Goal: Task Accomplishment & Management: Manage account settings

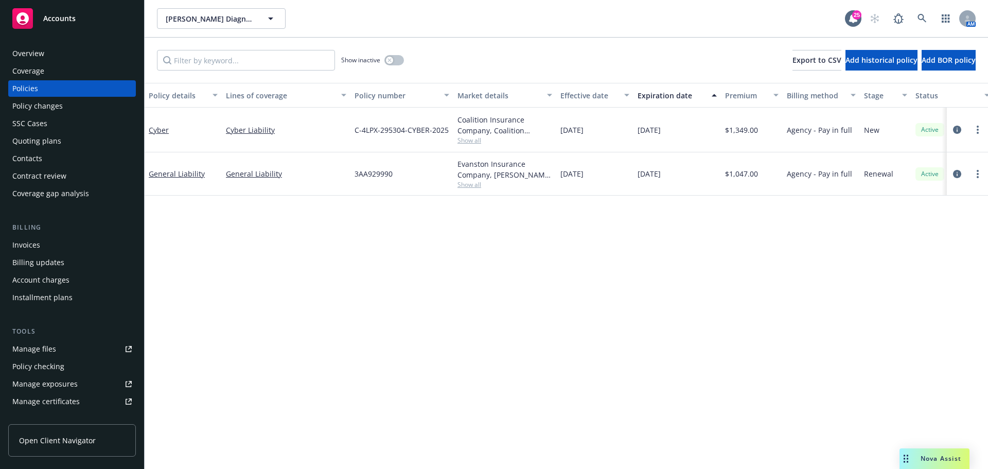
click at [78, 138] on div "Quoting plans" at bounding box center [71, 141] width 119 height 16
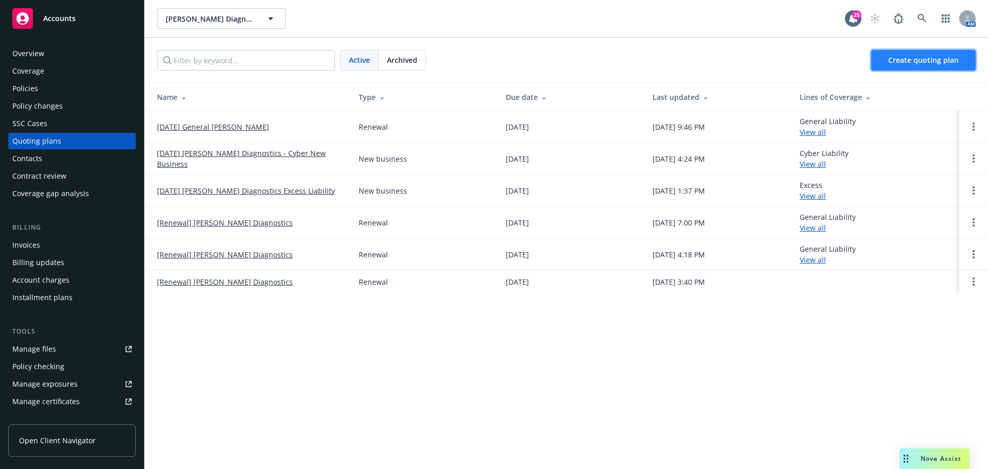
click at [917, 66] on link "Create quoting plan" at bounding box center [923, 60] width 104 height 21
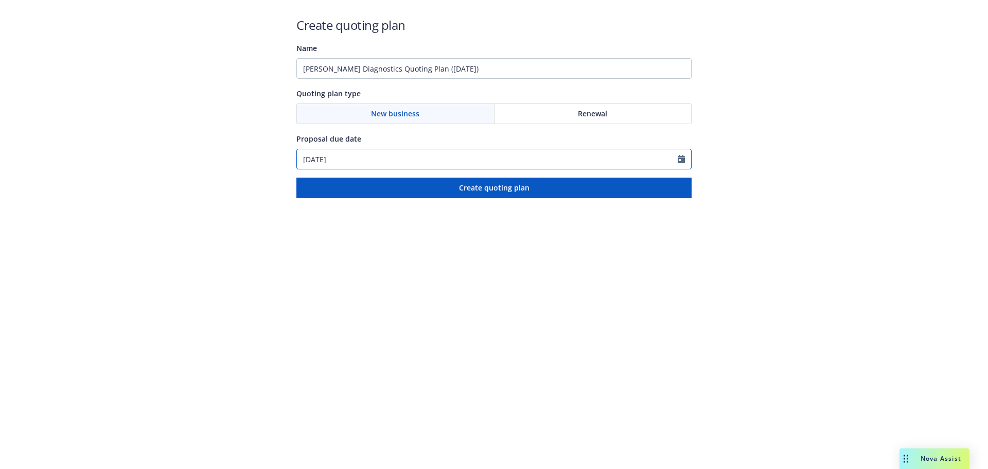
click at [586, 154] on input "[DATE]" at bounding box center [487, 159] width 381 height 20
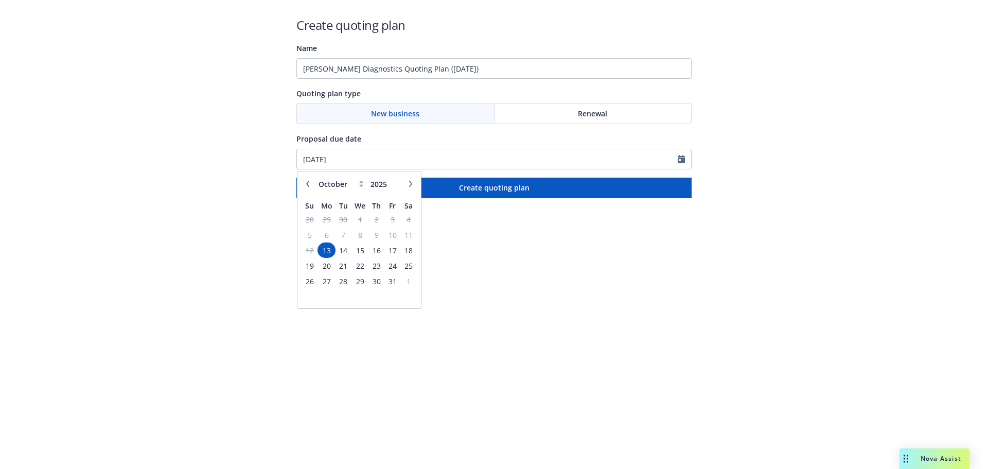
click at [412, 185] on icon "button" at bounding box center [411, 184] width 6 height 6
select select "11"
click at [394, 248] on span "14" at bounding box center [393, 250] width 14 height 13
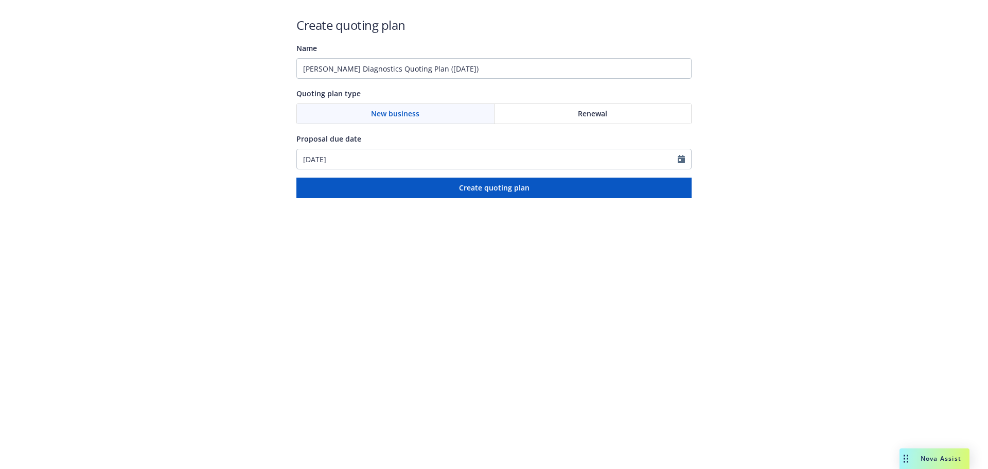
type input "11/14/2025"
drag, startPoint x: 385, startPoint y: 69, endPoint x: 545, endPoint y: 72, distance: 160.1
click at [545, 72] on input "Waggoner Diagnostics Quoting Plan (2025-10-13)" at bounding box center [493, 68] width 395 height 21
paste input "Workers Compensation"
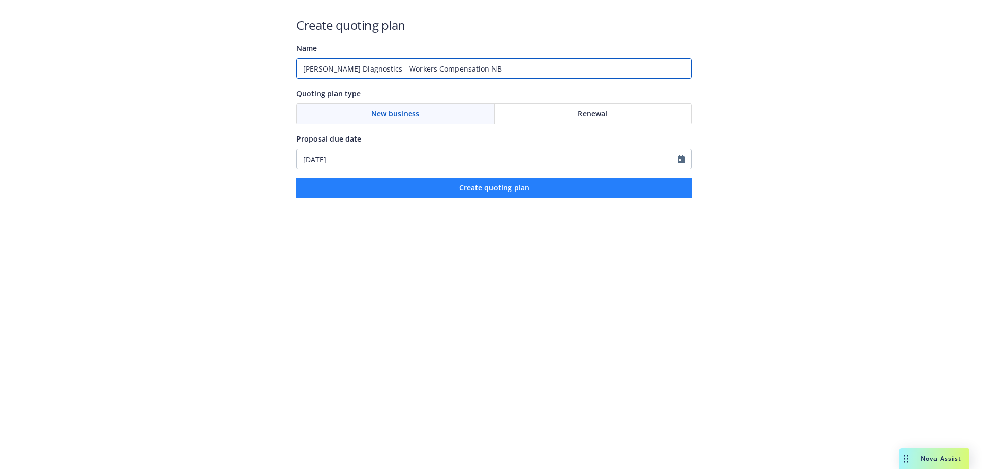
type input "Waggoner Diagnostics - Workers Compensation NB"
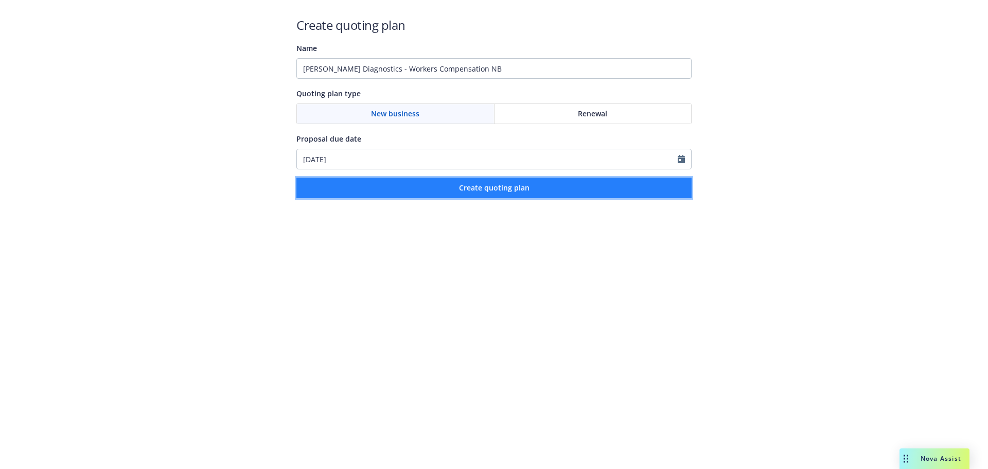
click at [564, 187] on button "Create quoting plan" at bounding box center [493, 188] width 395 height 21
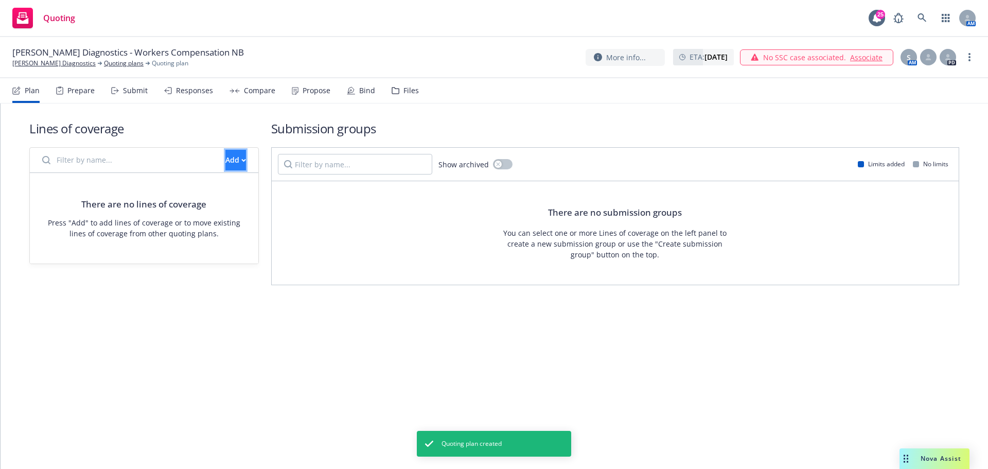
click at [225, 165] on div "Add" at bounding box center [235, 160] width 21 height 20
click at [233, 188] on span "Create new business lines of coverage" at bounding box center [270, 187] width 157 height 10
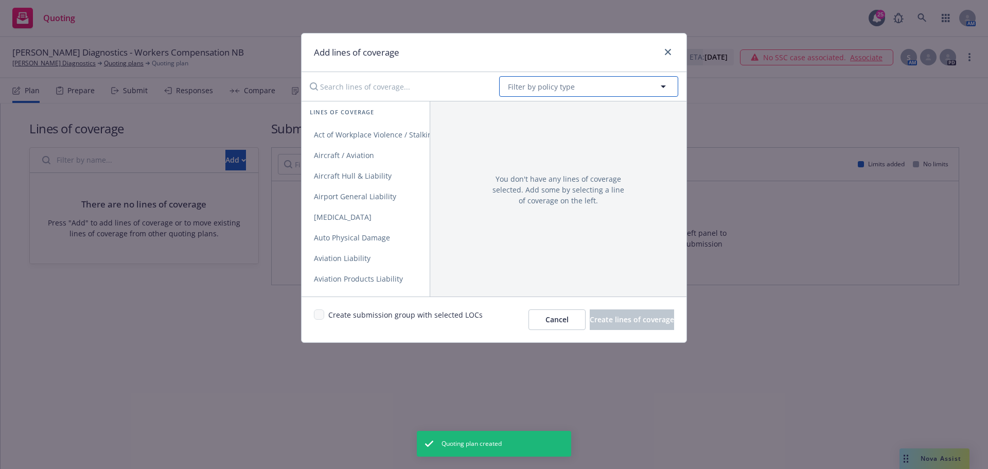
click at [600, 91] on button "Filter by policy type" at bounding box center [588, 86] width 179 height 21
type input "worker"
click at [572, 113] on strong "Workers' Compensation" at bounding box center [553, 116] width 84 height 10
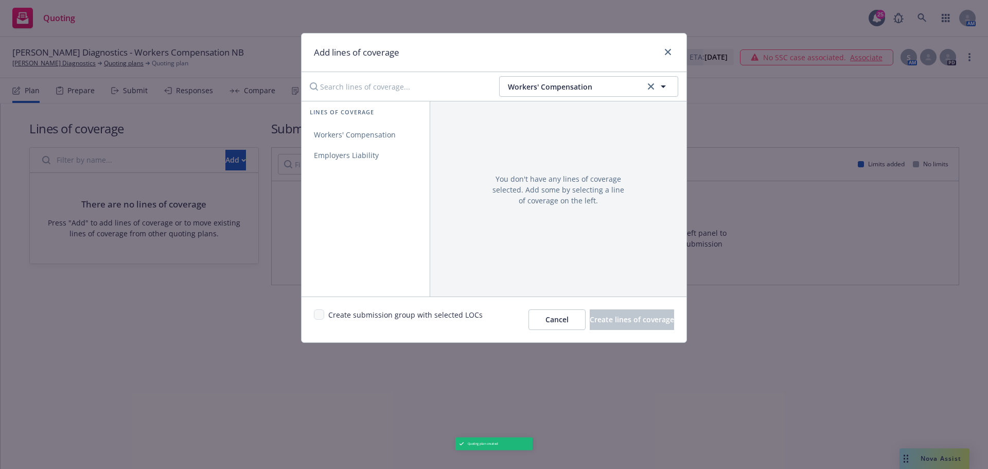
click at [339, 315] on span "Create submission group with selected LOCs" at bounding box center [405, 319] width 154 height 21
click at [359, 132] on span "Workers' Compensation" at bounding box center [355, 135] width 107 height 10
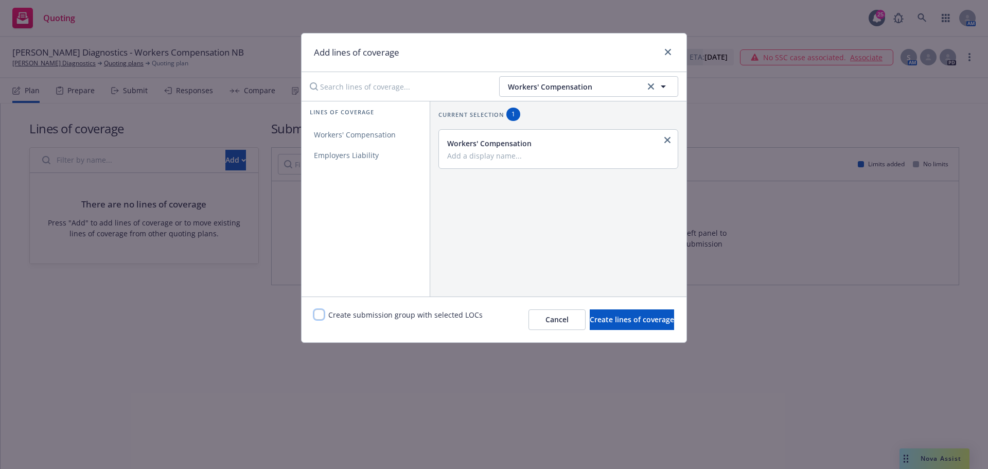
click at [317, 310] on input "checkbox" at bounding box center [319, 314] width 10 height 10
checkbox input "true"
click at [590, 312] on button "Create lines of coverage" at bounding box center [632, 319] width 84 height 21
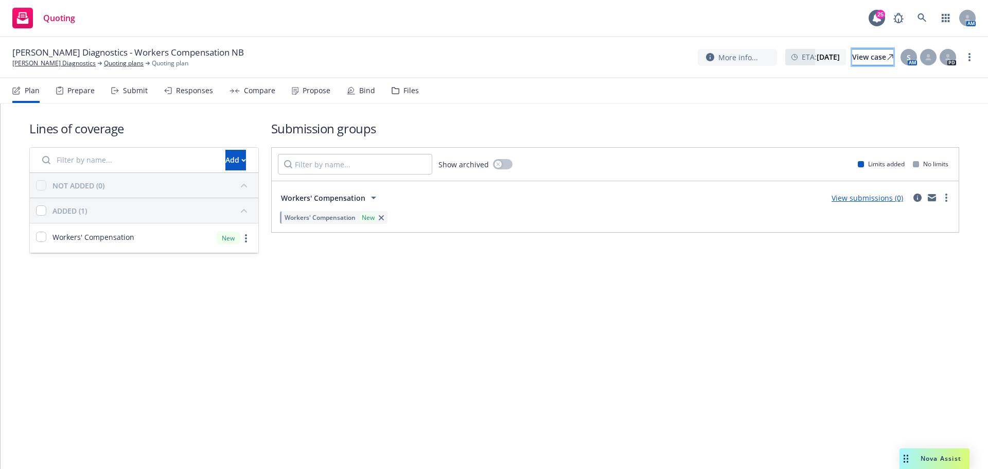
click at [879, 59] on link "View case" at bounding box center [872, 57] width 41 height 16
click at [123, 91] on div "Submit" at bounding box center [135, 90] width 25 height 8
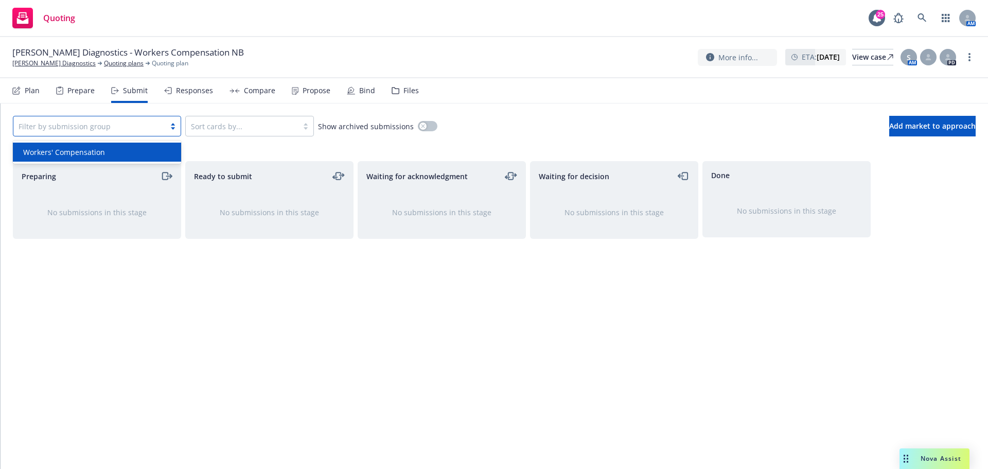
click at [144, 131] on div at bounding box center [90, 126] width 142 height 12
click at [137, 156] on div "Workers' Compensation" at bounding box center [97, 152] width 156 height 11
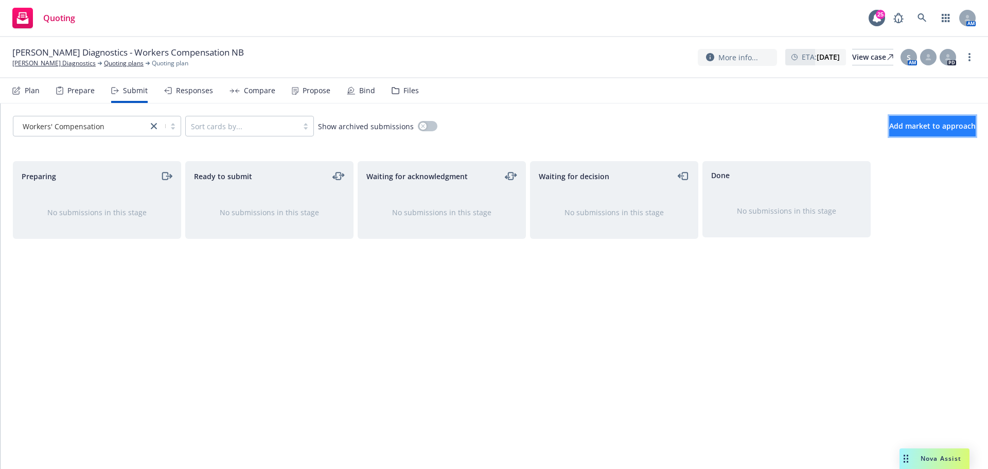
click at [926, 126] on span "Add market to approach" at bounding box center [932, 126] width 86 height 10
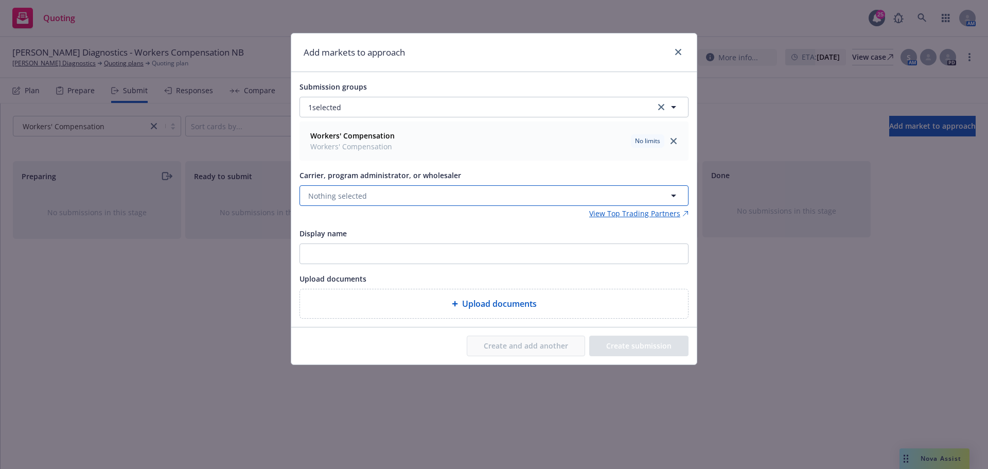
click at [370, 190] on button "Nothing selected" at bounding box center [494, 195] width 389 height 21
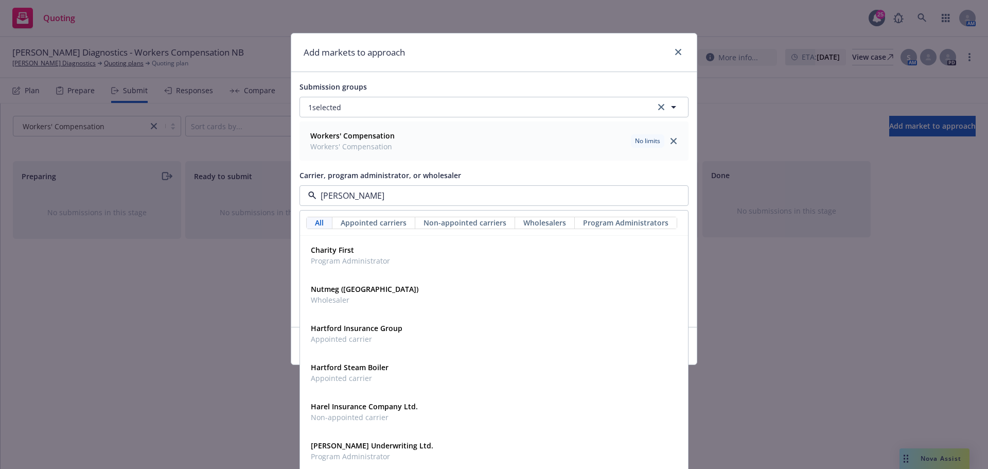
type input "hartf"
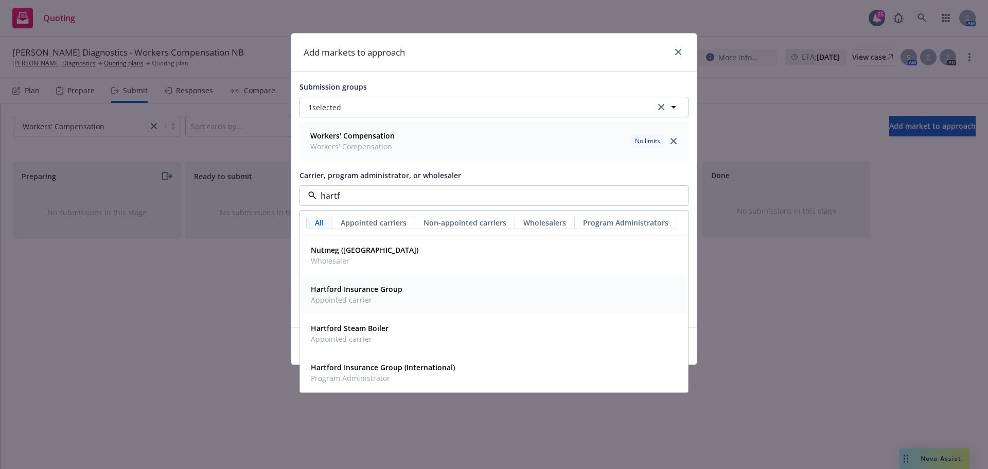
click at [423, 299] on div "Hartford Insurance Group Appointed carrier" at bounding box center [494, 295] width 375 height 26
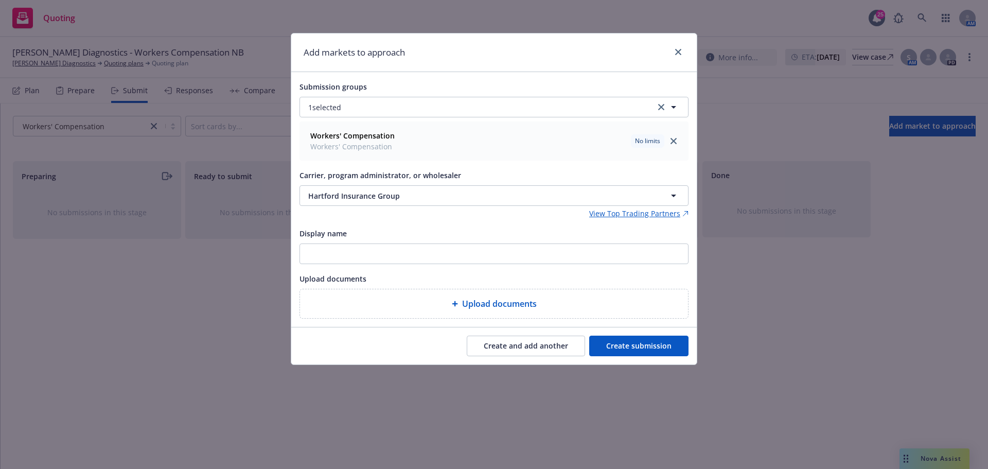
click at [666, 353] on button "Create submission" at bounding box center [638, 346] width 99 height 21
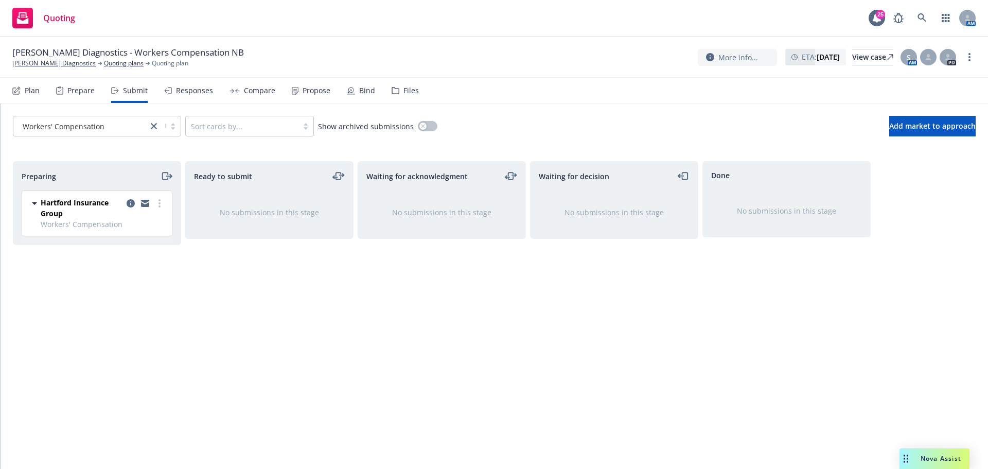
click at [166, 204] on div "Hartford Insurance Group Workers' Compensation Monday, October 13, 2025 at 6:37…" at bounding box center [97, 213] width 150 height 45
click at [161, 204] on link "more" at bounding box center [159, 203] width 12 height 12
click at [148, 287] on span "Add accepted decision" at bounding box center [113, 286] width 103 height 10
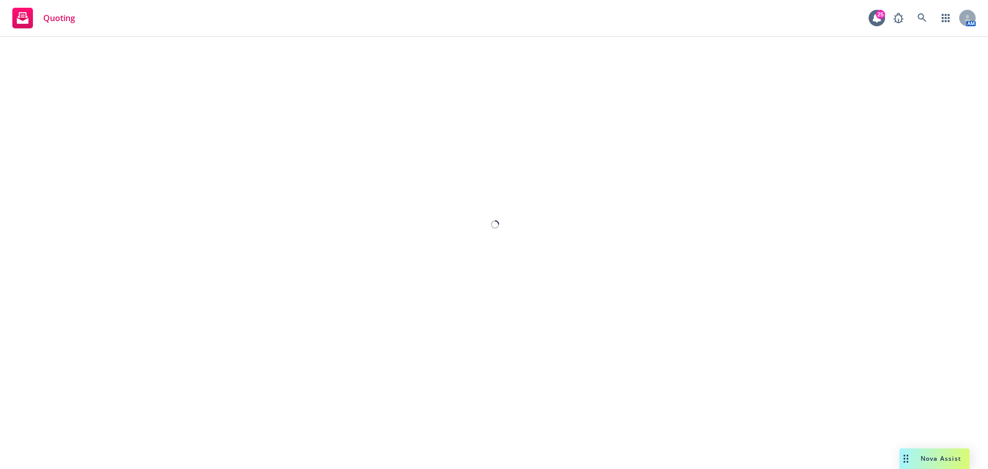
select select "12"
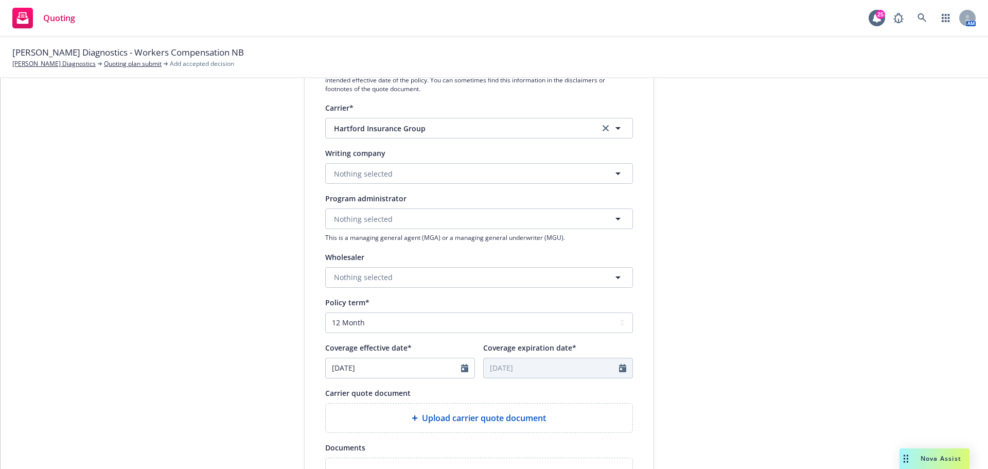
scroll to position [274, 0]
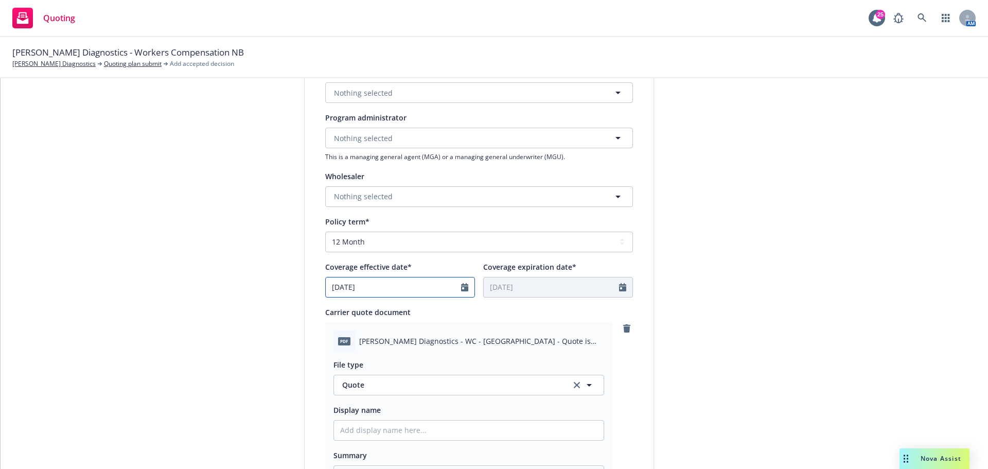
select select "10"
click at [425, 285] on input "10/13/2025" at bounding box center [393, 287] width 135 height 20
type textarea "x"
click at [386, 376] on span "15" at bounding box center [388, 378] width 15 height 13
type input "10/15/2025"
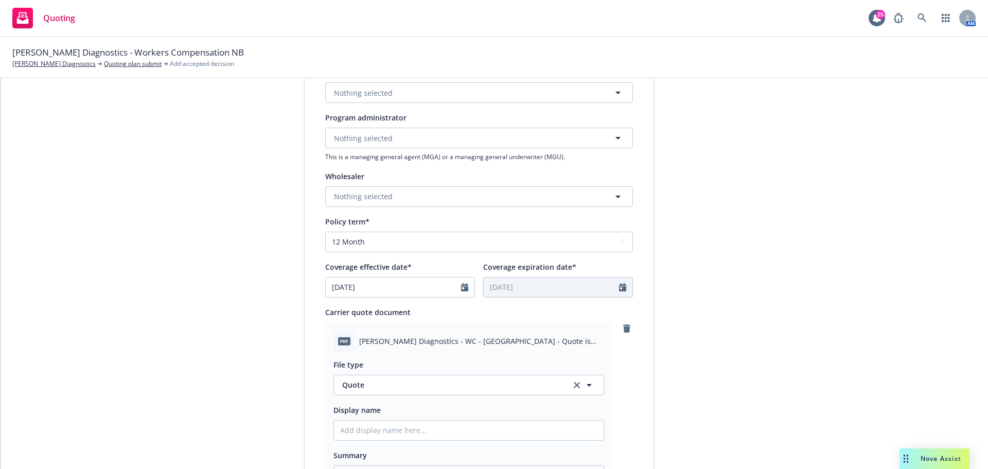
type input "10/15/2026"
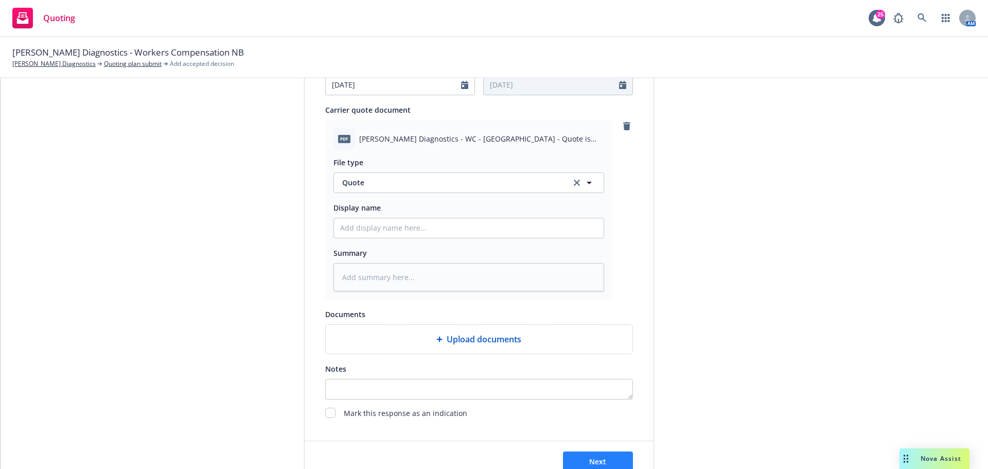
scroll to position [532, 0]
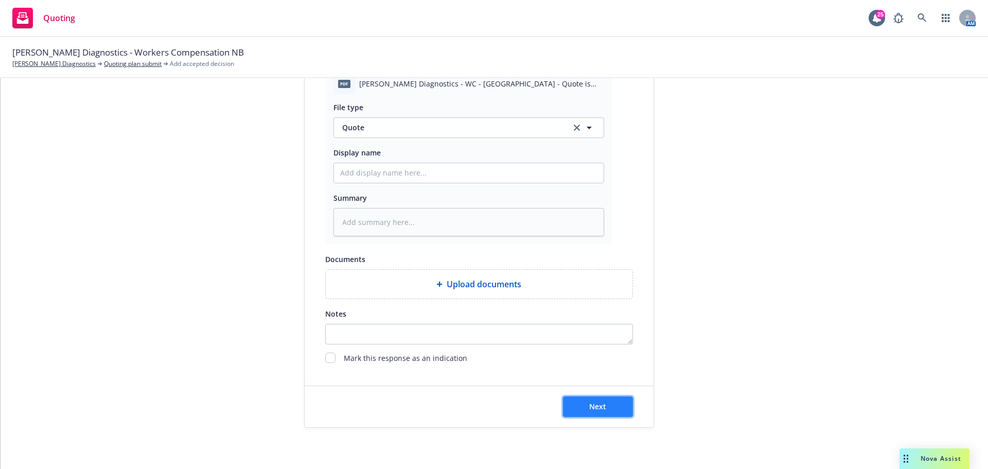
click at [591, 400] on button "Next" at bounding box center [598, 406] width 70 height 21
type textarea "x"
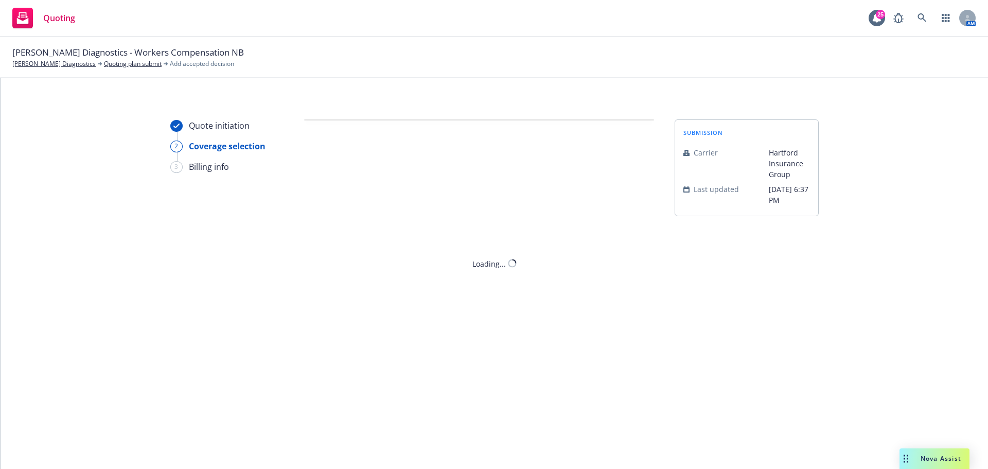
scroll to position [0, 0]
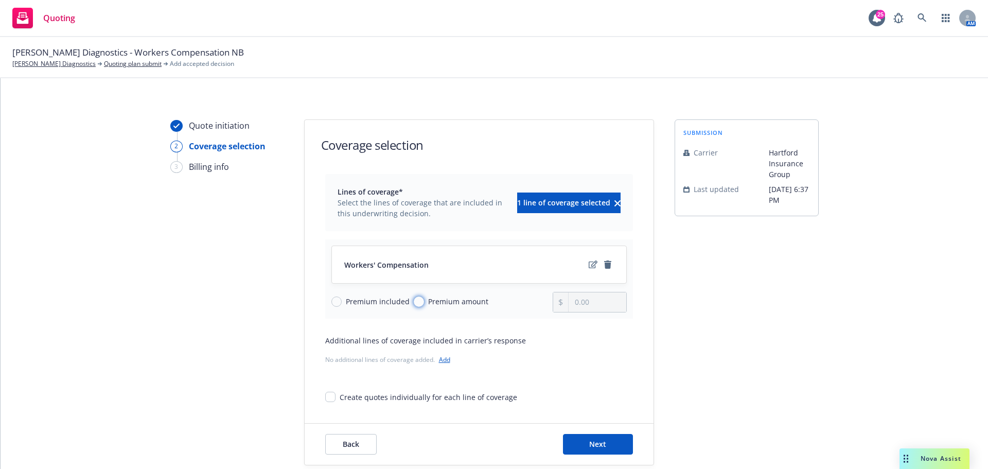
click at [415, 300] on input "Premium amount" at bounding box center [419, 301] width 10 height 10
radio input "true"
click at [600, 306] on input "0.00" at bounding box center [597, 302] width 57 height 20
click at [599, 306] on input "0.00" at bounding box center [597, 302] width 57 height 20
click at [598, 306] on input "0.00" at bounding box center [597, 302] width 57 height 20
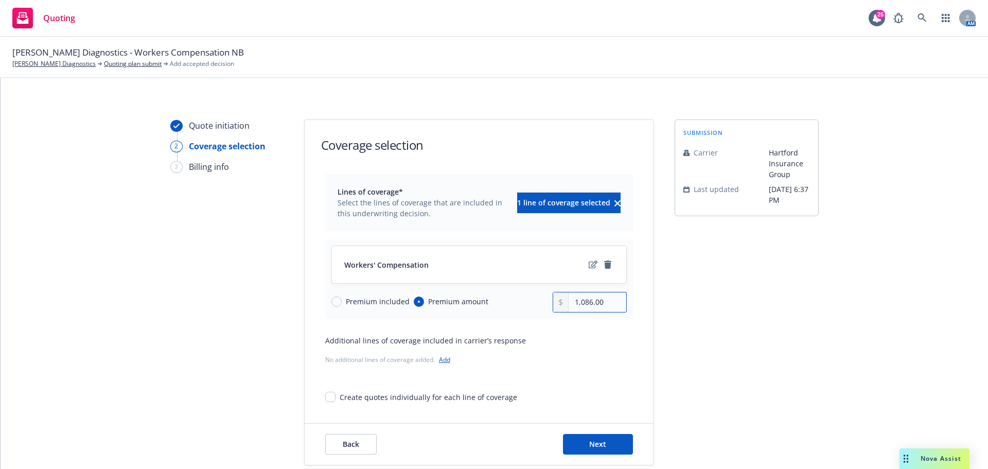
type input "1,086.00"
click at [608, 438] on button "Next" at bounding box center [598, 444] width 70 height 21
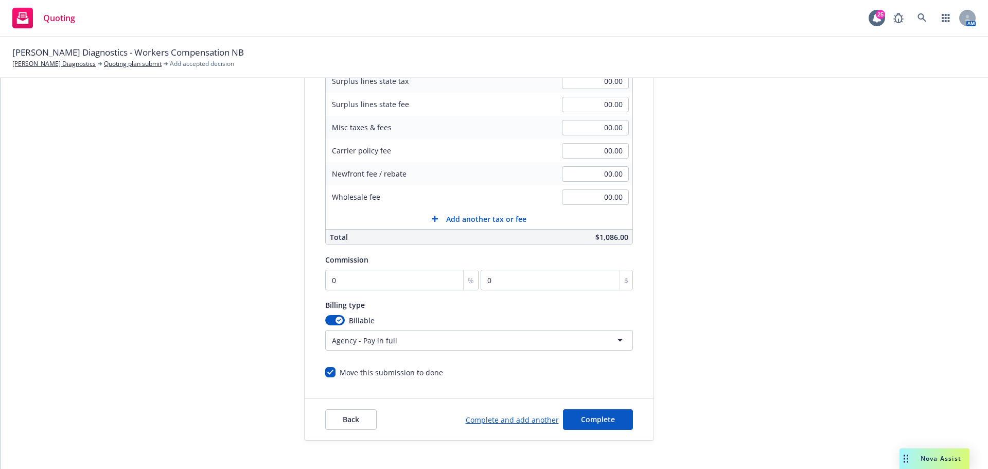
scroll to position [206, 0]
click at [370, 277] on input "0" at bounding box center [402, 279] width 154 height 21
type input "1"
type input "10.86"
type input "12"
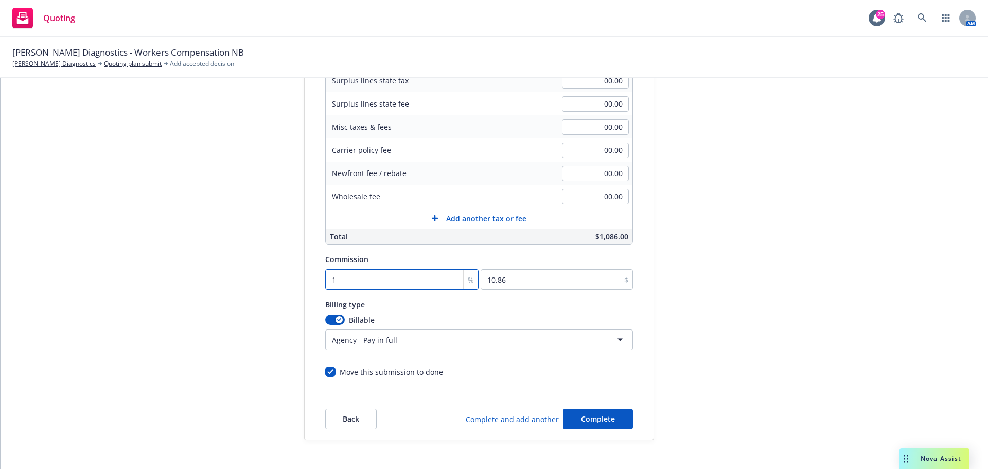
type input "130.32"
type input "12"
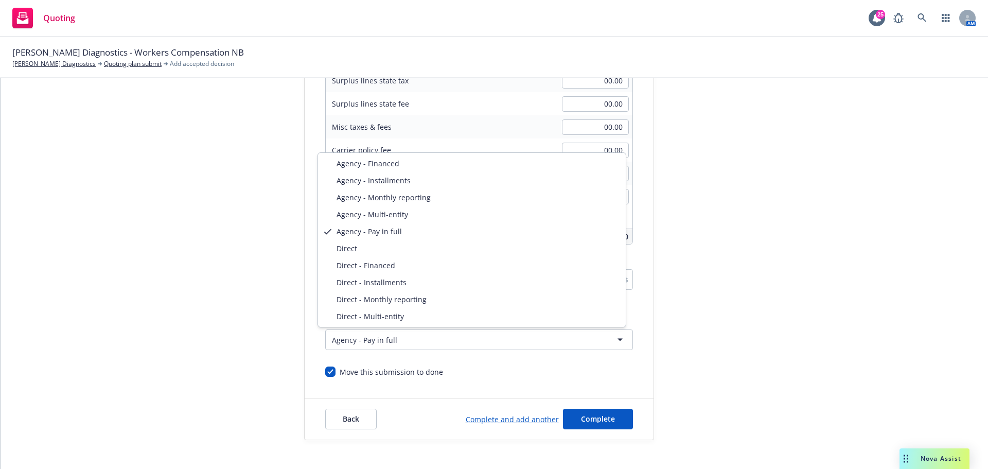
click at [439, 336] on html "Quoting 25 AM Waggoner Diagnostics - Workers Compensation NB Waggoner Diagnosti…" at bounding box center [494, 234] width 988 height 469
select select "DIRECT"
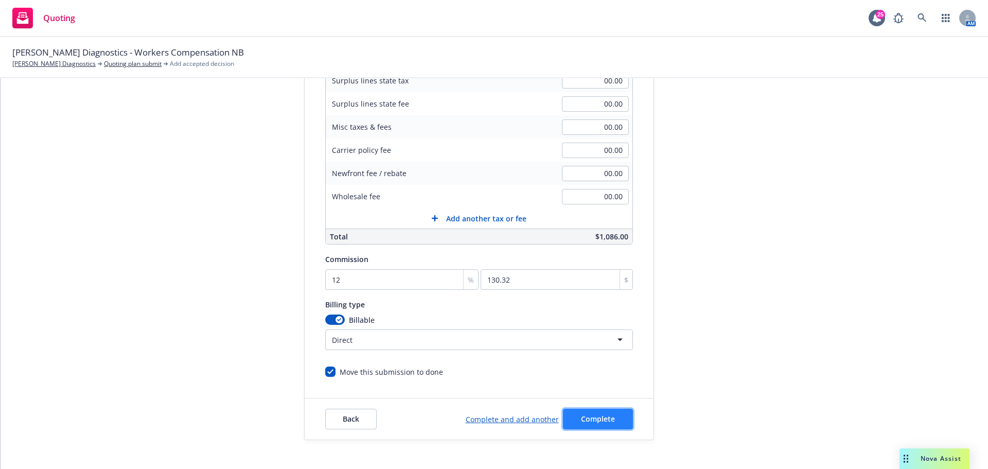
click at [587, 424] on button "Complete" at bounding box center [598, 419] width 70 height 21
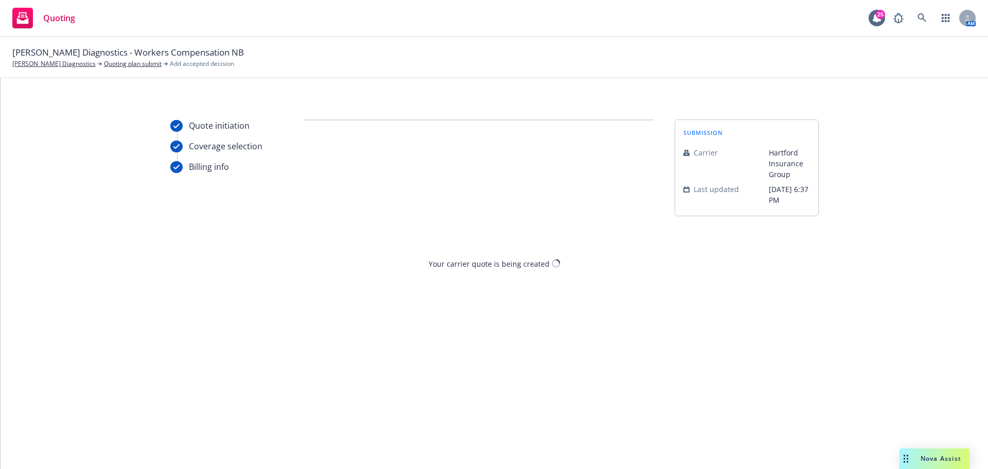
scroll to position [0, 0]
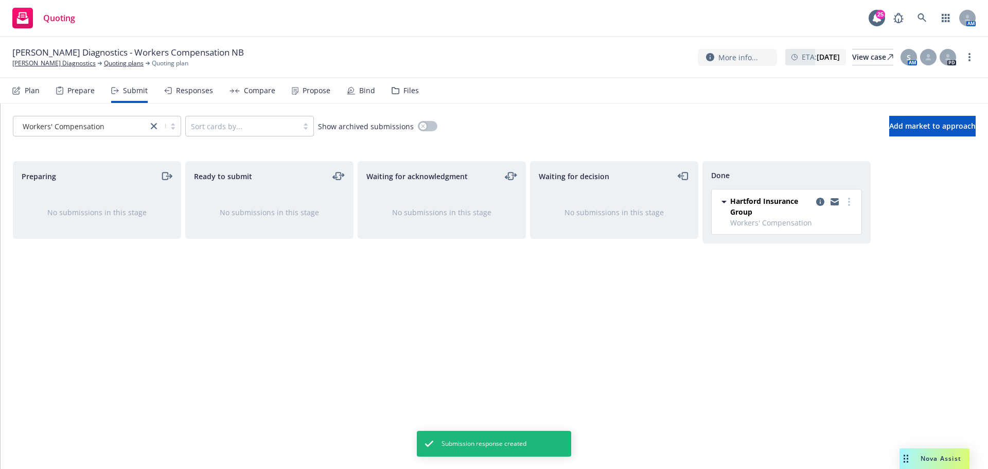
click at [303, 90] on div "Propose" at bounding box center [317, 90] width 28 height 8
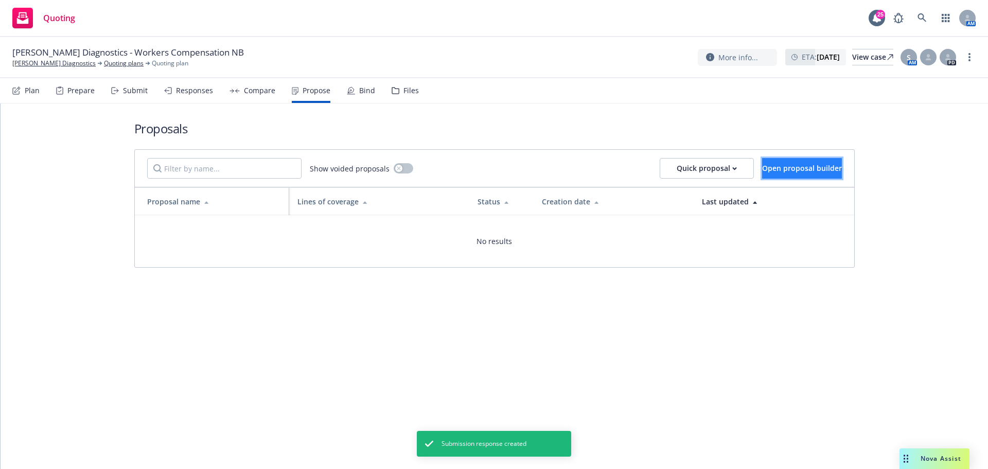
click at [762, 169] on button "Open proposal builder" at bounding box center [802, 168] width 80 height 21
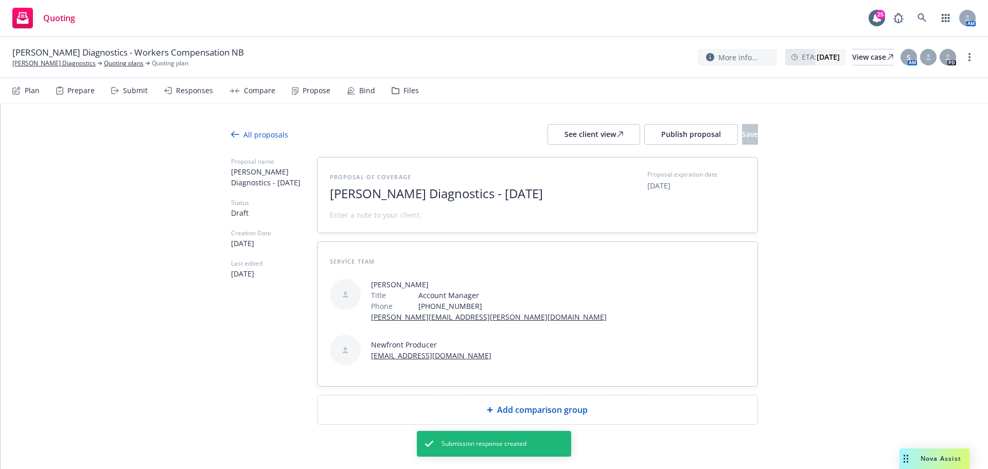
drag, startPoint x: 460, startPoint y: 196, endPoint x: 638, endPoint y: 196, distance: 178.6
click at [638, 196] on div "Proposal of coverage Waggoner Diagnostics - October 2025 Proposal expiration da…" at bounding box center [537, 195] width 415 height 50
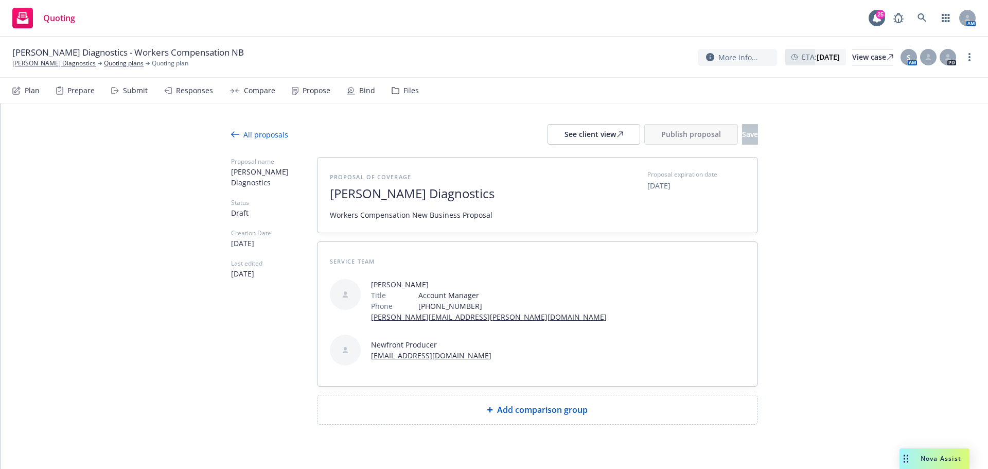
click at [490, 404] on div "Add comparison group" at bounding box center [538, 410] width 424 height 12
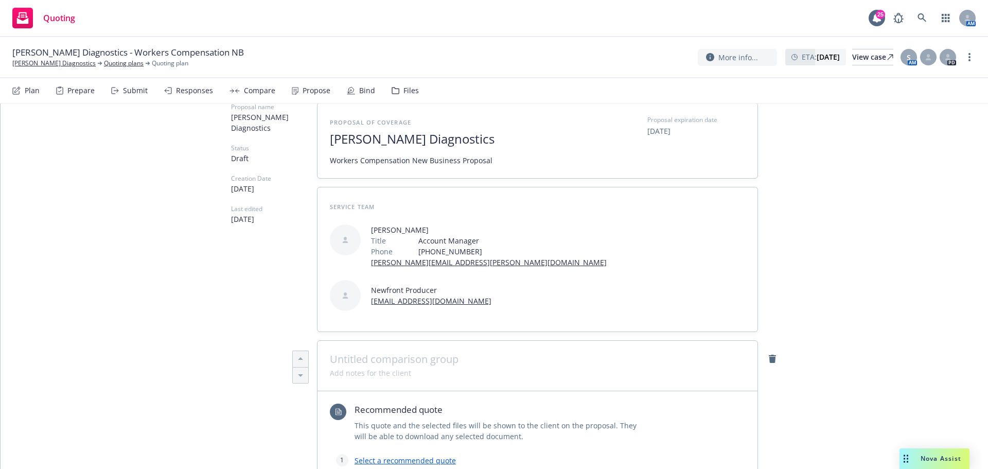
scroll to position [171, 0]
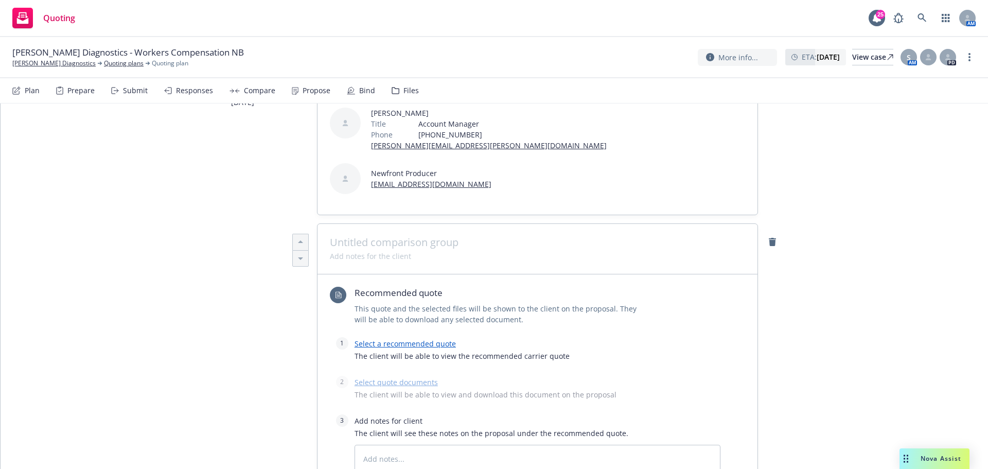
click at [426, 339] on link "Select a recommended quote" at bounding box center [405, 344] width 101 height 10
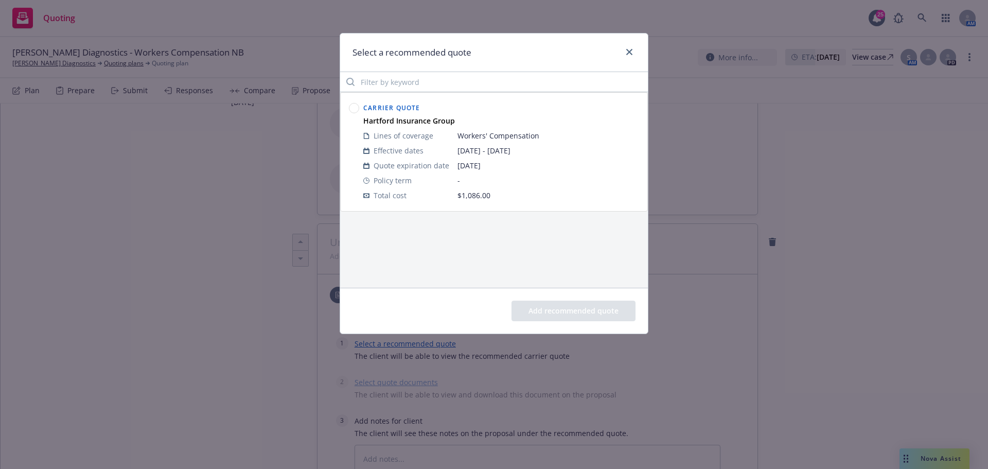
click at [354, 110] on circle at bounding box center [354, 108] width 10 height 10
drag, startPoint x: 591, startPoint y: 309, endPoint x: 520, endPoint y: 314, distance: 71.2
click at [590, 309] on button "Add recommended quote" at bounding box center [574, 311] width 124 height 21
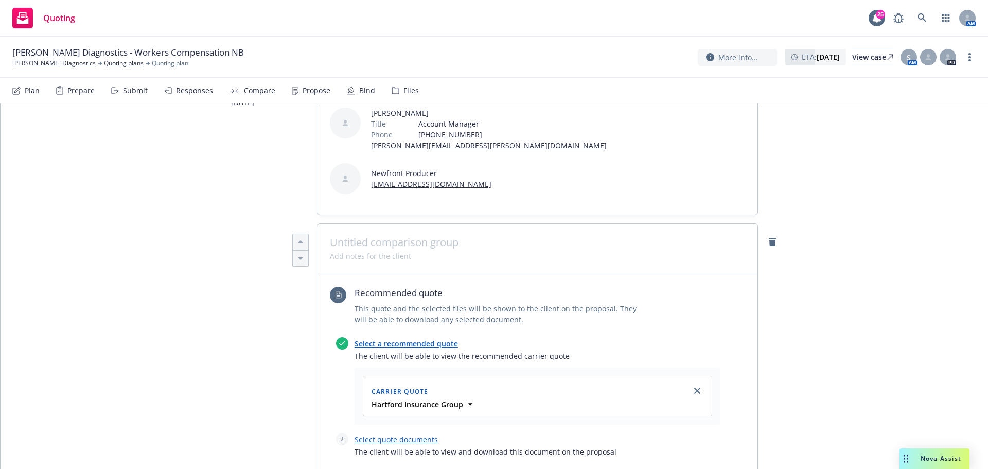
click at [400, 434] on link "Select quote documents" at bounding box center [396, 439] width 83 height 10
type textarea "x"
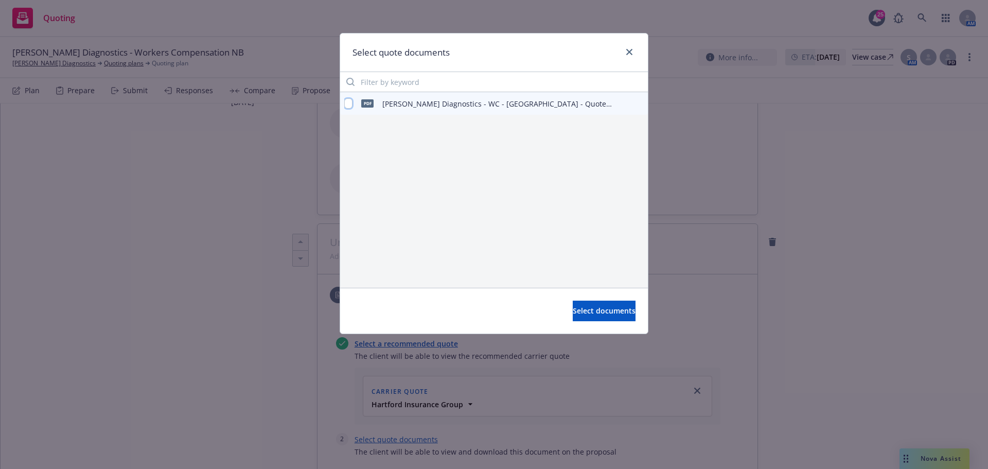
click at [353, 107] on input "checkbox" at bounding box center [348, 103] width 8 height 10
checkbox input "true"
click at [628, 311] on button "Select documents" at bounding box center [604, 311] width 63 height 21
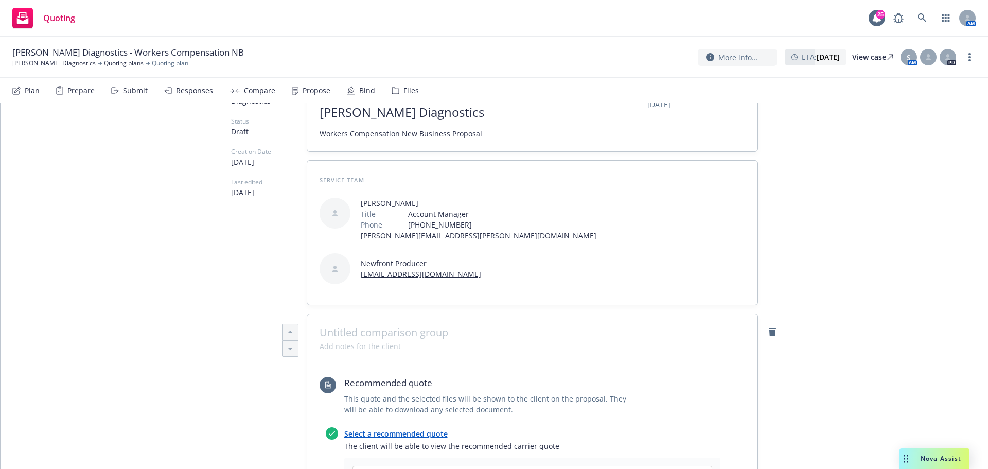
scroll to position [0, 0]
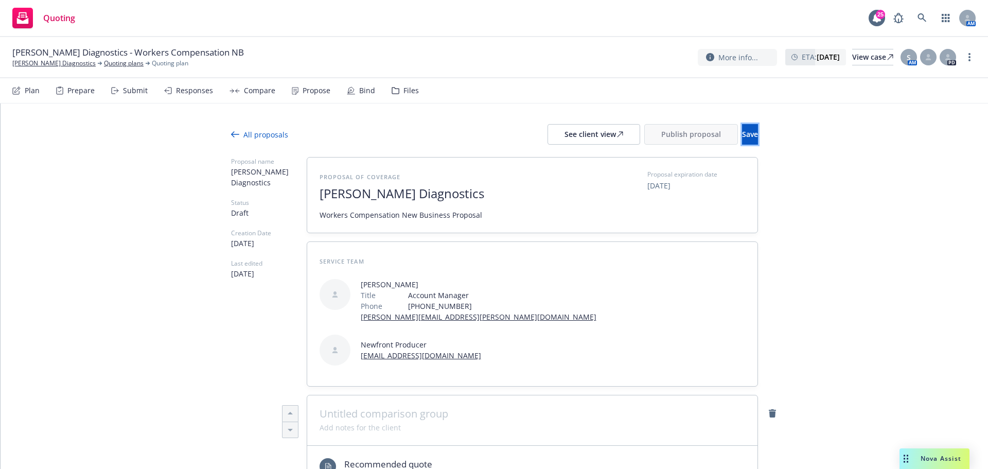
drag, startPoint x: 727, startPoint y: 141, endPoint x: 711, endPoint y: 151, distance: 19.0
click at [742, 141] on button "Save" at bounding box center [750, 134] width 16 height 21
drag, startPoint x: 479, startPoint y: 219, endPoint x: 316, endPoint y: 222, distance: 163.2
click at [316, 222] on div "Proposal of coverage Waggoner Diagnostics Workers Compensation New Business Pro…" at bounding box center [532, 195] width 450 height 75
copy span "Workers Compensation New Business Proposal"
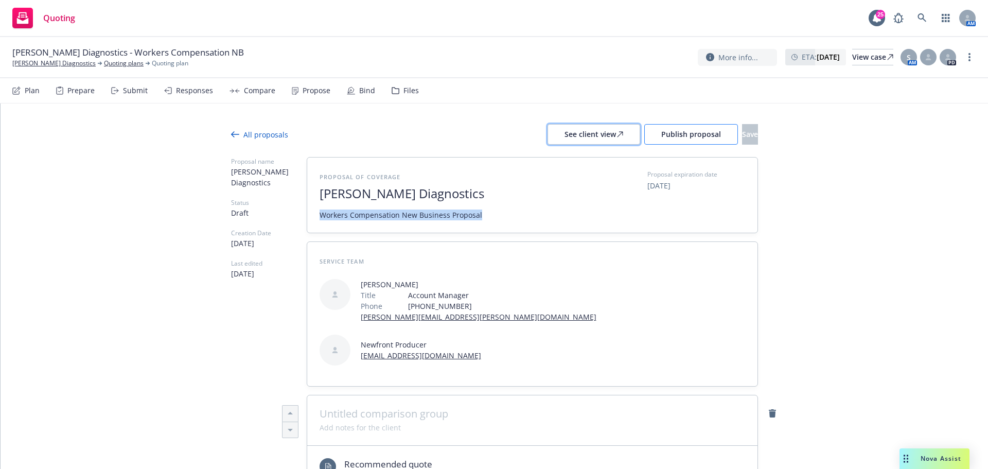
drag, startPoint x: 590, startPoint y: 129, endPoint x: 691, endPoint y: 143, distance: 101.4
click at [745, 127] on button "Save" at bounding box center [750, 134] width 16 height 21
click at [661, 136] on span "Publish proposal" at bounding box center [691, 134] width 60 height 10
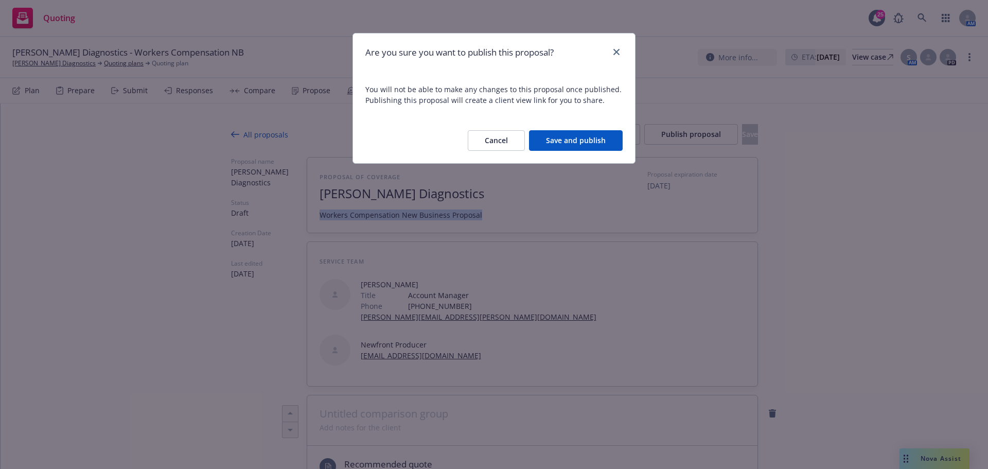
click at [566, 138] on button "Save and publish" at bounding box center [576, 140] width 94 height 21
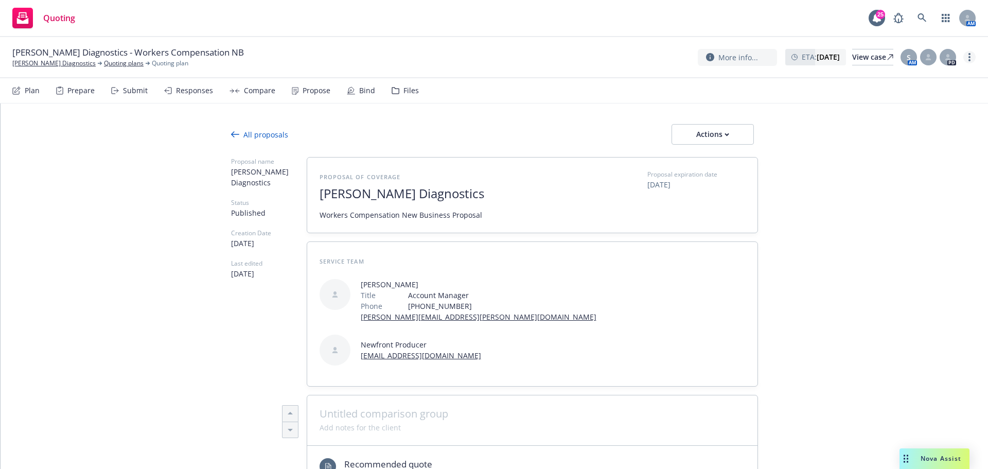
drag, startPoint x: 971, startPoint y: 59, endPoint x: 965, endPoint y: 59, distance: 5.7
click at [970, 59] on link "more" at bounding box center [970, 57] width 12 height 12
click at [917, 88] on link "Copy logging email" at bounding box center [918, 78] width 115 height 21
click at [744, 135] on button "Actions" at bounding box center [713, 134] width 82 height 21
click at [722, 161] on span "Copy proposal link" at bounding box center [712, 161] width 89 height 10
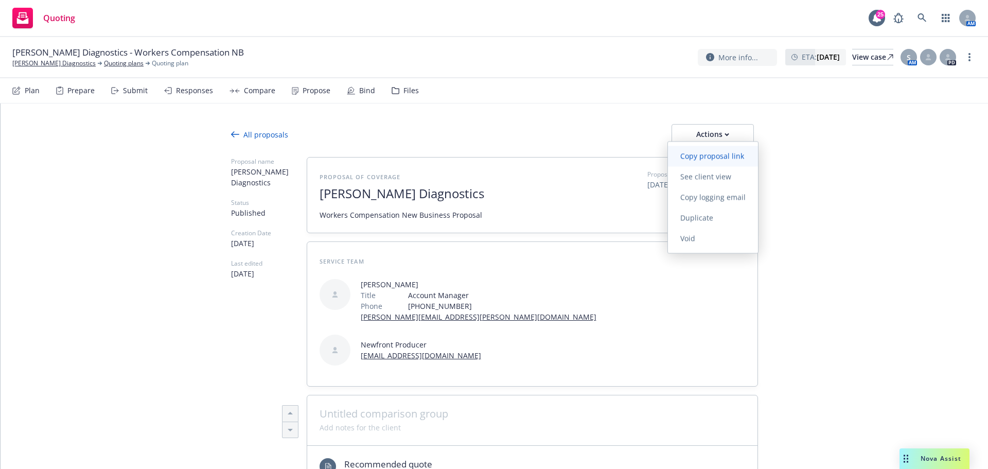
type textarea "x"
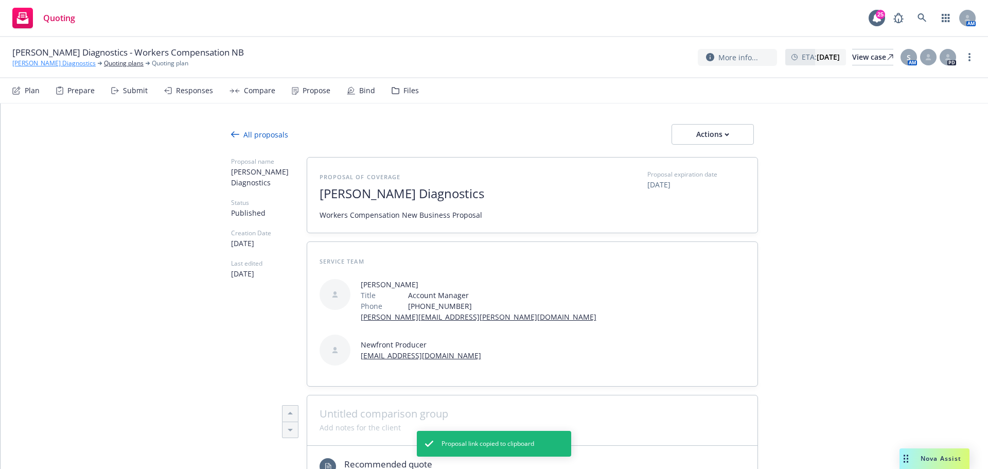
click at [42, 62] on link "Waggoner Diagnostics" at bounding box center [53, 63] width 83 height 9
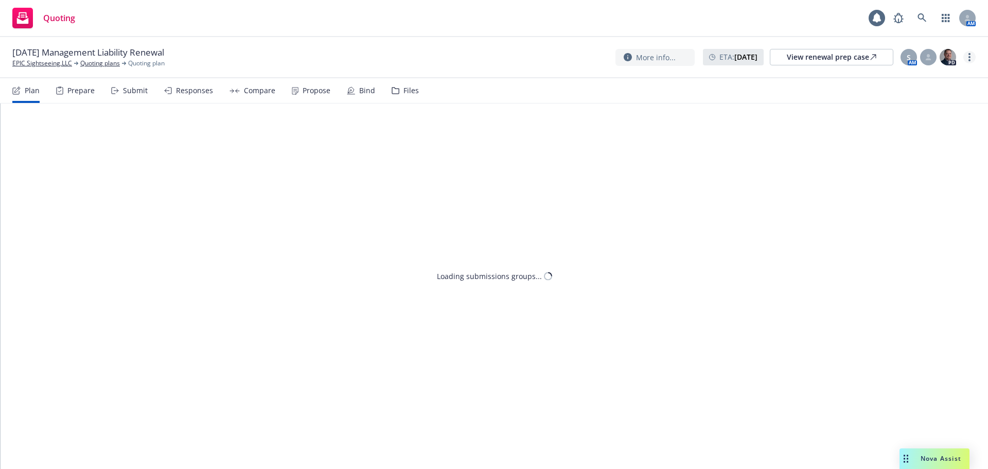
click at [972, 55] on link "more" at bounding box center [970, 57] width 12 height 12
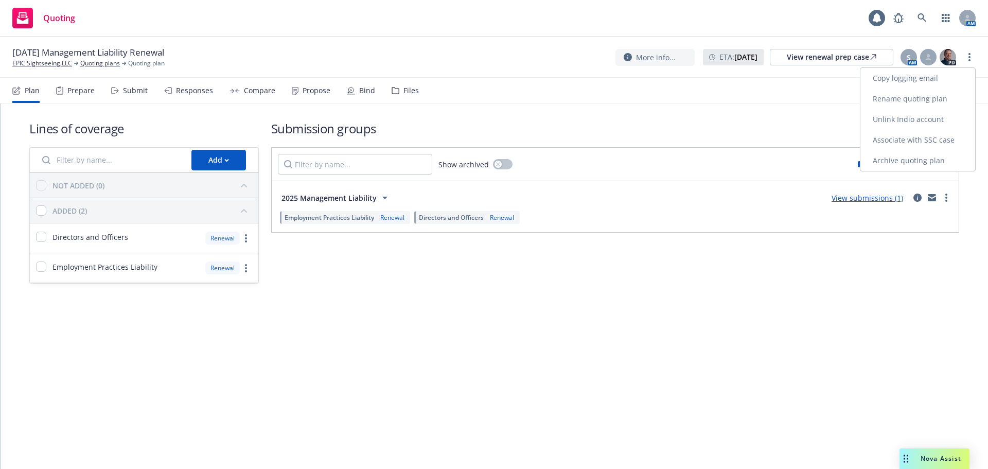
drag, startPoint x: 908, startPoint y: 107, endPoint x: 706, endPoint y: 138, distance: 205.2
click at [904, 135] on link "Associate with SSC case" at bounding box center [918, 140] width 115 height 21
click at [970, 56] on icon "more" at bounding box center [970, 57] width 2 height 8
click at [907, 155] on link "Archive quoting plan" at bounding box center [918, 160] width 115 height 21
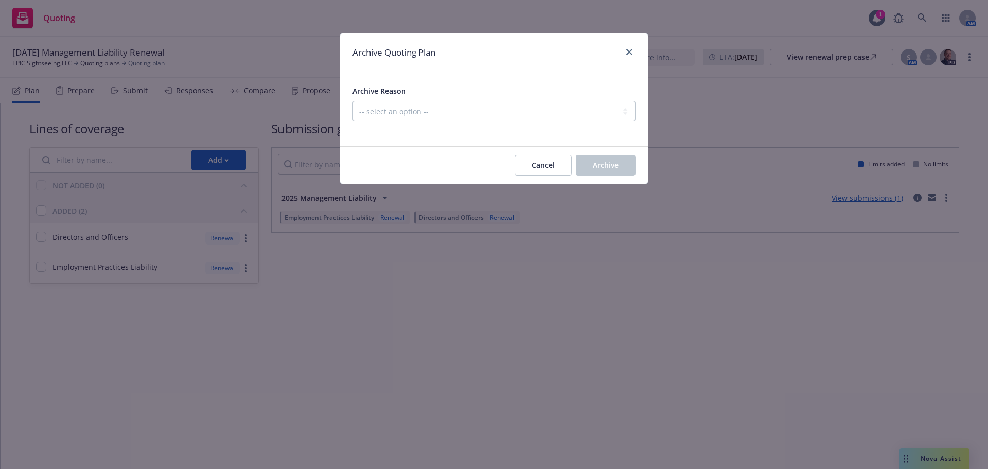
drag, startPoint x: 501, startPoint y: 98, endPoint x: 500, endPoint y: 106, distance: 8.3
click at [500, 106] on div "Archive Reason -- select an option -- All policies in this renewal plan are aut…" at bounding box center [494, 102] width 283 height 37
click at [500, 106] on select "-- select an option -- All policies in this renewal plan are auto-renewed Creat…" at bounding box center [494, 111] width 283 height 21
select select "ARCHIVED_RENEWAL_ACCOUNT_CHURNED"
click at [353, 101] on select "-- select an option -- All policies in this renewal plan are auto-renewed Creat…" at bounding box center [494, 111] width 283 height 21
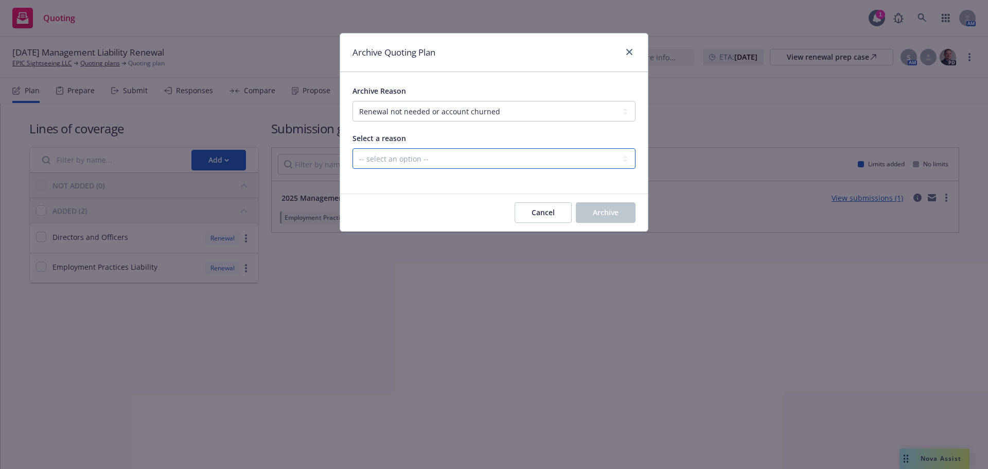
click at [431, 169] on select "-- select an option -- Blocked Client acquired, or no longer in business Client…" at bounding box center [494, 158] width 283 height 21
select select "ARCHIVED_RENEWAL_ACCOUNT_CHURNED_CUSTOMER_UNRESPONSIVE"
click at [353, 148] on select "-- select an option -- Blocked Client acquired, or no longer in business Client…" at bounding box center [494, 158] width 283 height 21
click at [628, 209] on button "Archive" at bounding box center [606, 212] width 60 height 21
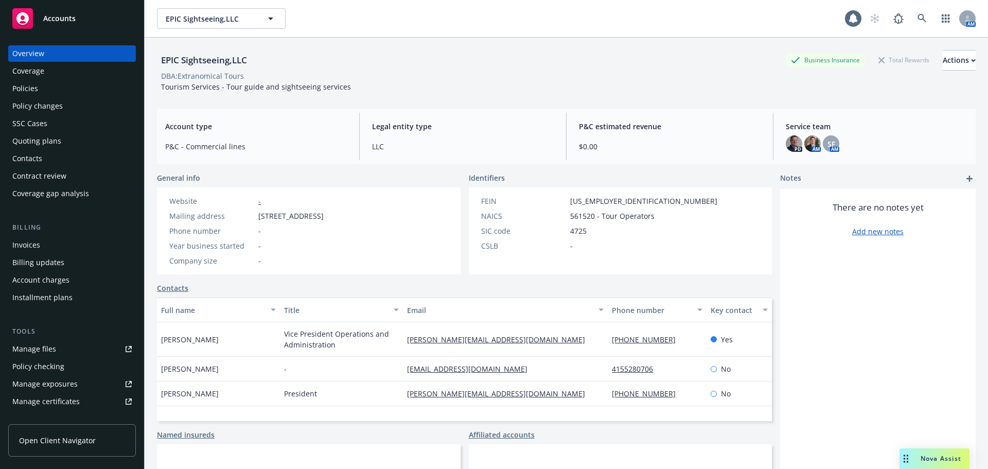
click at [58, 88] on div "Policies" at bounding box center [71, 88] width 119 height 16
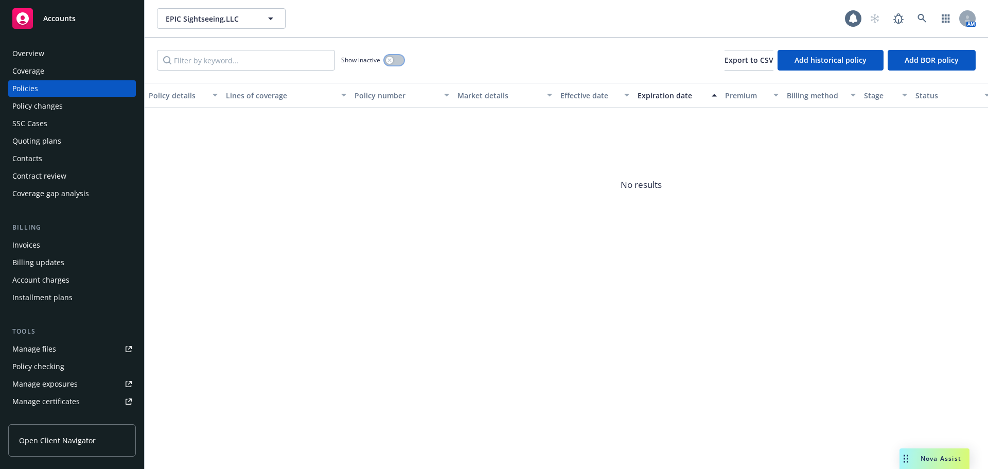
click at [400, 63] on button "button" at bounding box center [395, 60] width 20 height 10
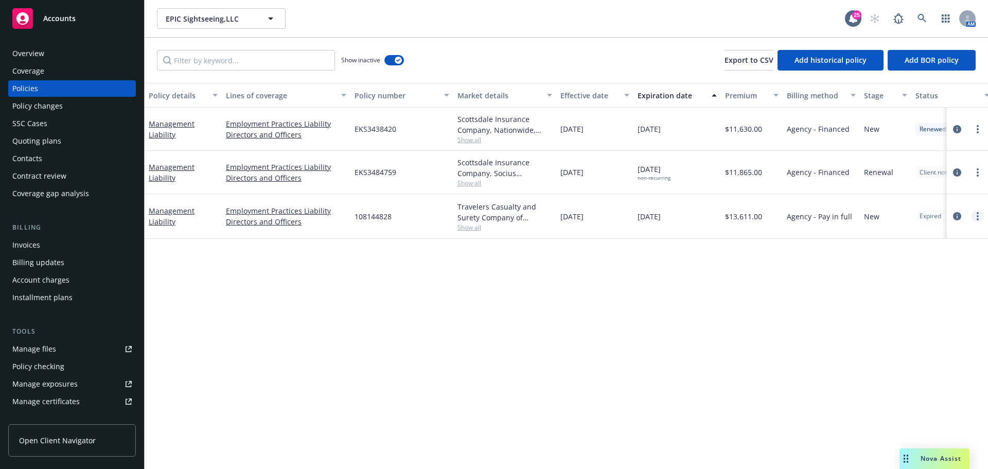
click at [974, 218] on link "more" at bounding box center [978, 216] width 12 height 12
click at [942, 285] on link "End policy" at bounding box center [923, 278] width 121 height 21
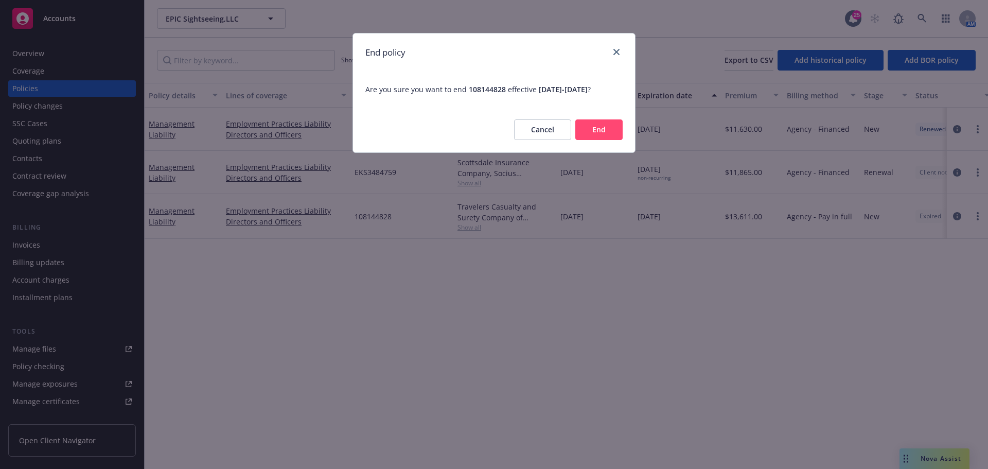
click at [606, 131] on button "End" at bounding box center [598, 129] width 47 height 21
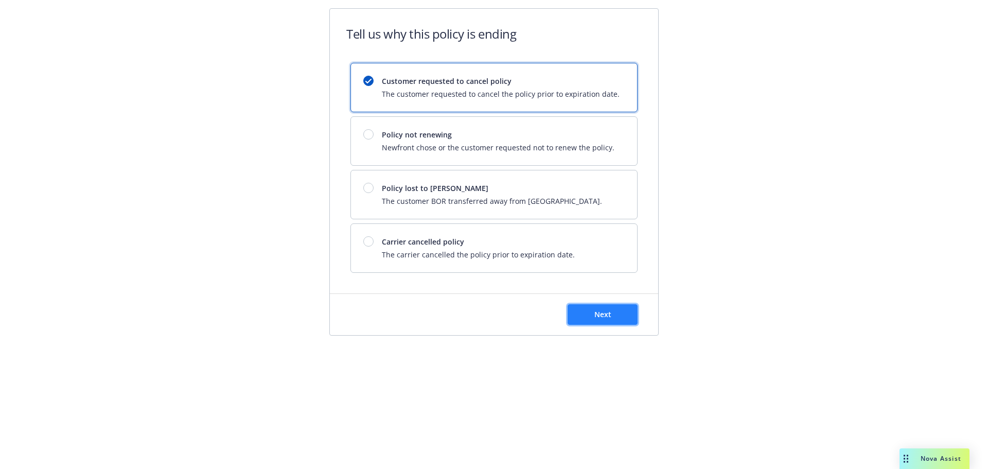
click at [615, 317] on button "Next" at bounding box center [603, 314] width 70 height 21
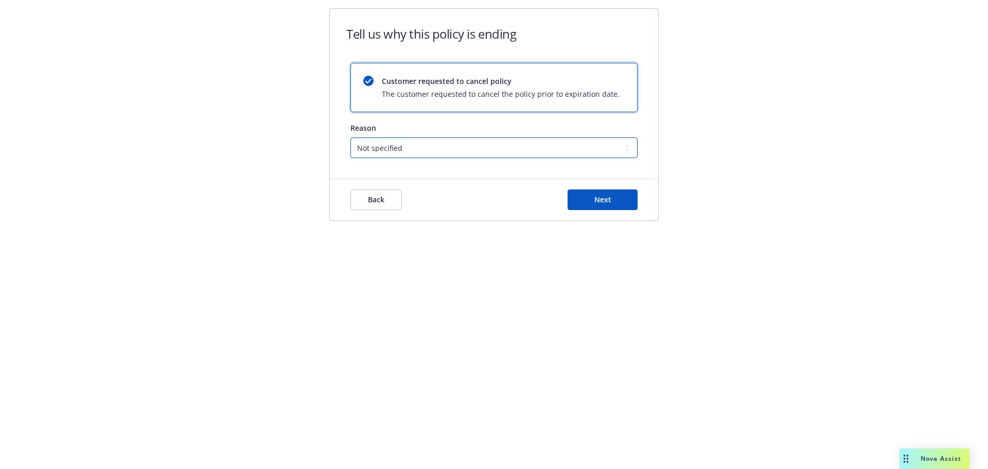
click at [470, 149] on select "Not specified Service Pricing Buyer change M&A, Bankruptcy, or Out of business …" at bounding box center [494, 147] width 287 height 21
drag, startPoint x: 752, startPoint y: 171, endPoint x: 639, endPoint y: 202, distance: 116.9
click at [748, 171] on div "Tell us why this policy is ending Customer requested to cancel policy The custo…" at bounding box center [494, 121] width 988 height 242
click at [591, 201] on button "Next" at bounding box center [603, 199] width 70 height 21
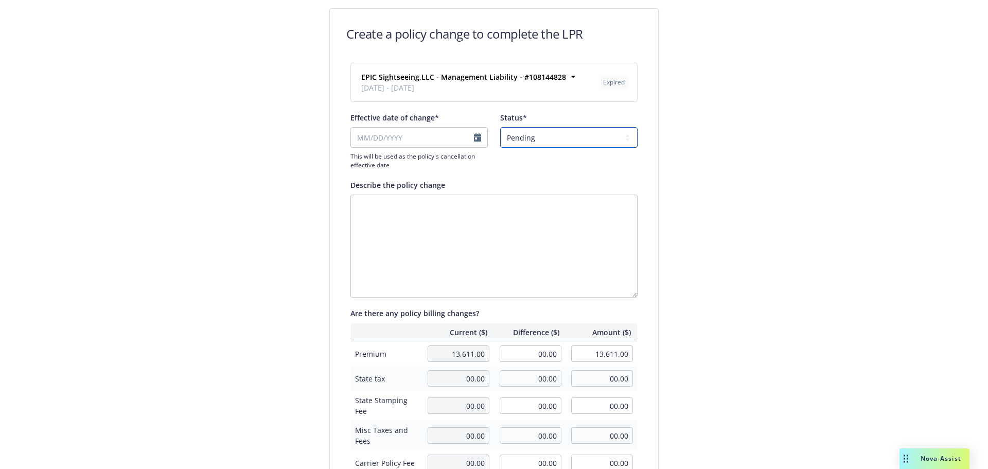
drag, startPoint x: 526, startPoint y: 130, endPoint x: 529, endPoint y: 138, distance: 8.6
click at [526, 130] on select "Pending Confirmed" at bounding box center [568, 137] width 137 height 21
select select "Confirmed"
click at [500, 127] on select "Pending Confirmed" at bounding box center [568, 137] width 137 height 21
click at [471, 143] on input "Effective date of change*" at bounding box center [419, 137] width 137 height 21
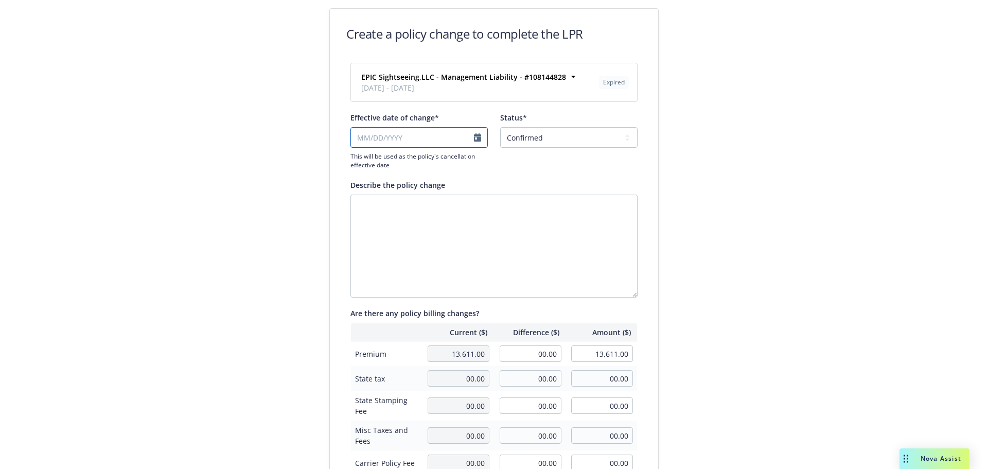
select select "October"
select select "2025"
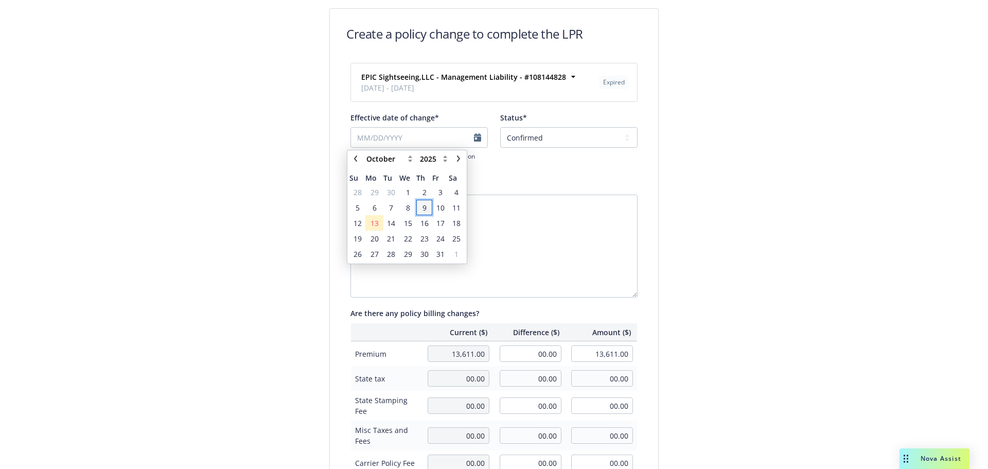
click at [421, 208] on span "9" at bounding box center [424, 207] width 14 height 13
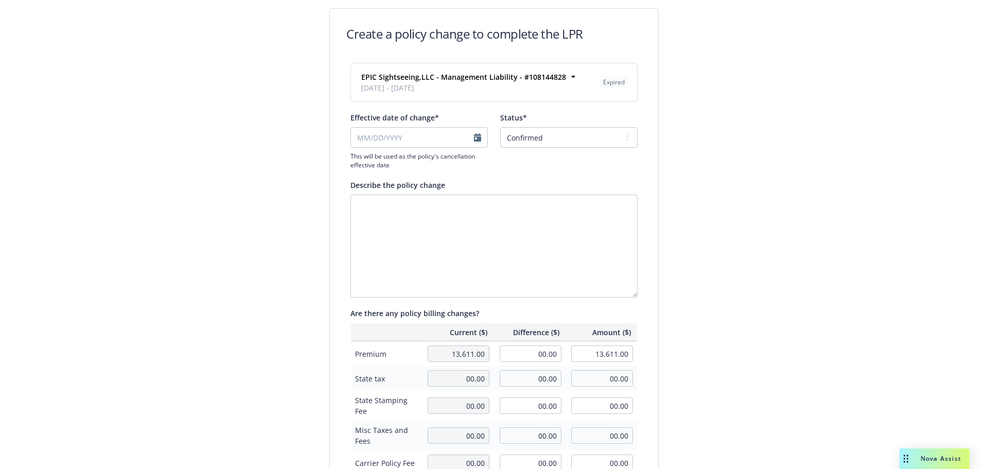
type input "[DATE]"
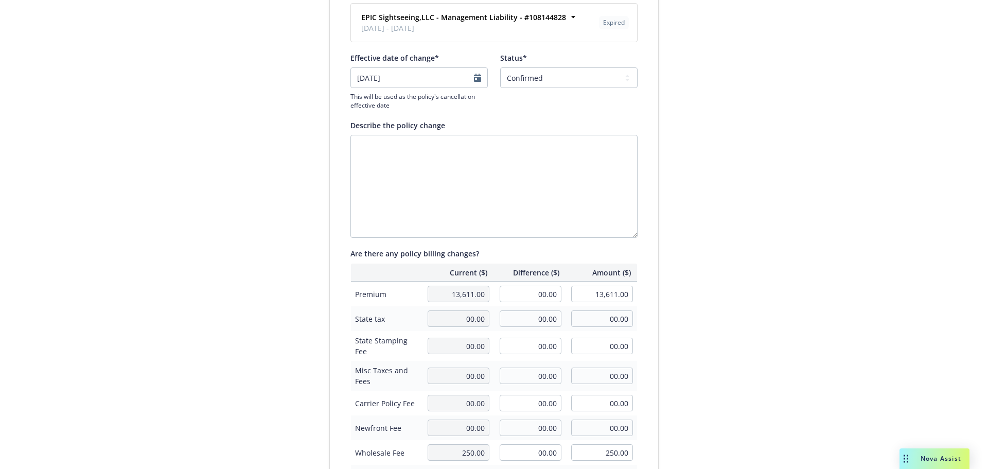
scroll to position [237, 0]
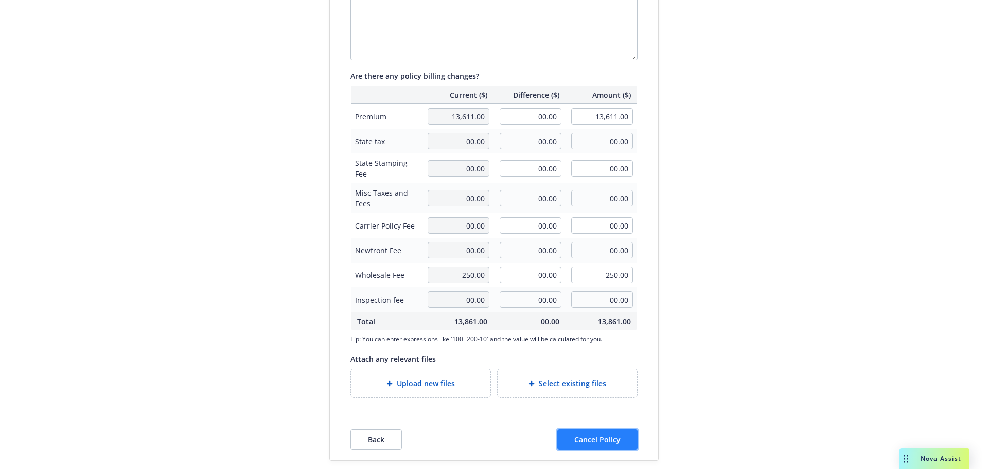
click at [618, 444] on button "Cancel Policy" at bounding box center [597, 439] width 80 height 21
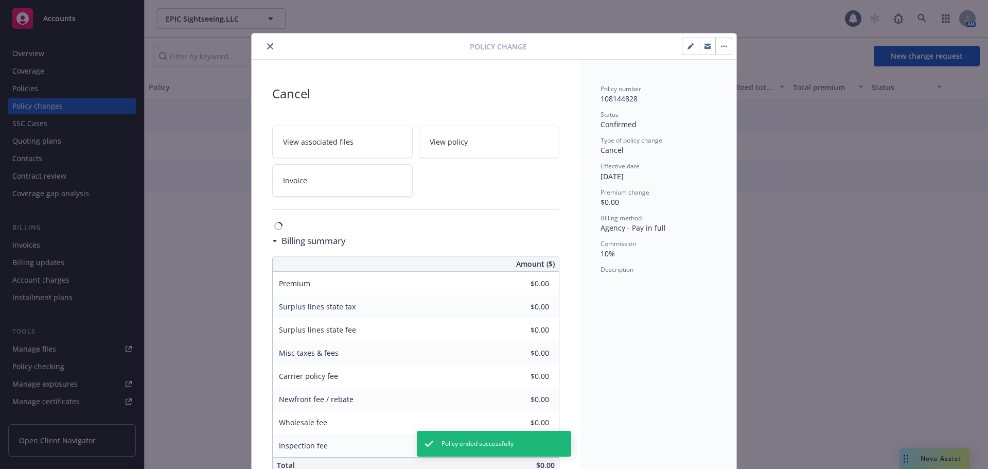
scroll to position [26, 0]
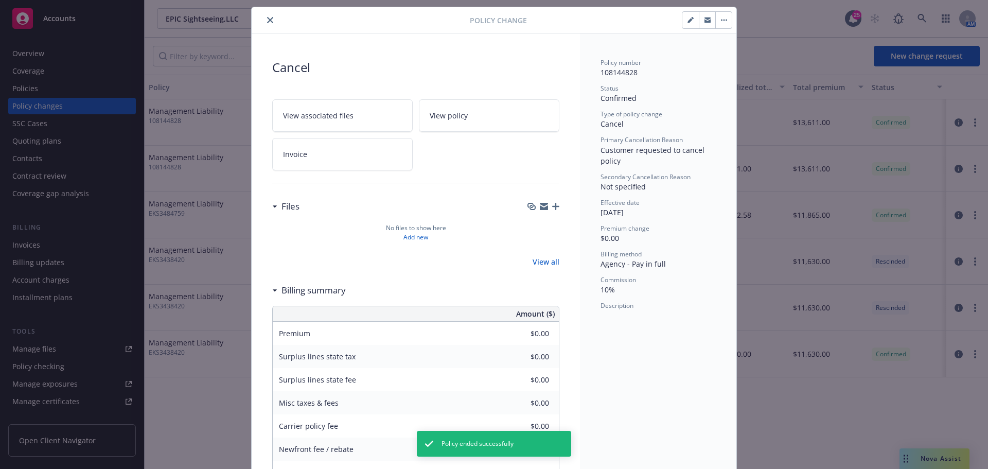
click at [270, 20] on button "close" at bounding box center [270, 20] width 12 height 12
